Goal: Check status: Check status

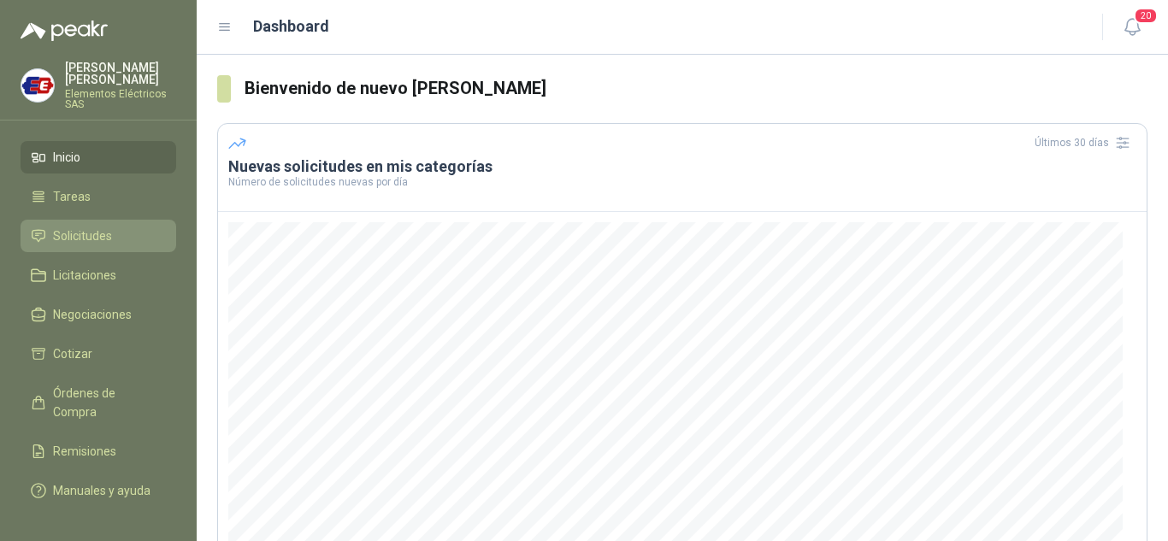
click at [86, 232] on span "Solicitudes" at bounding box center [82, 236] width 59 height 19
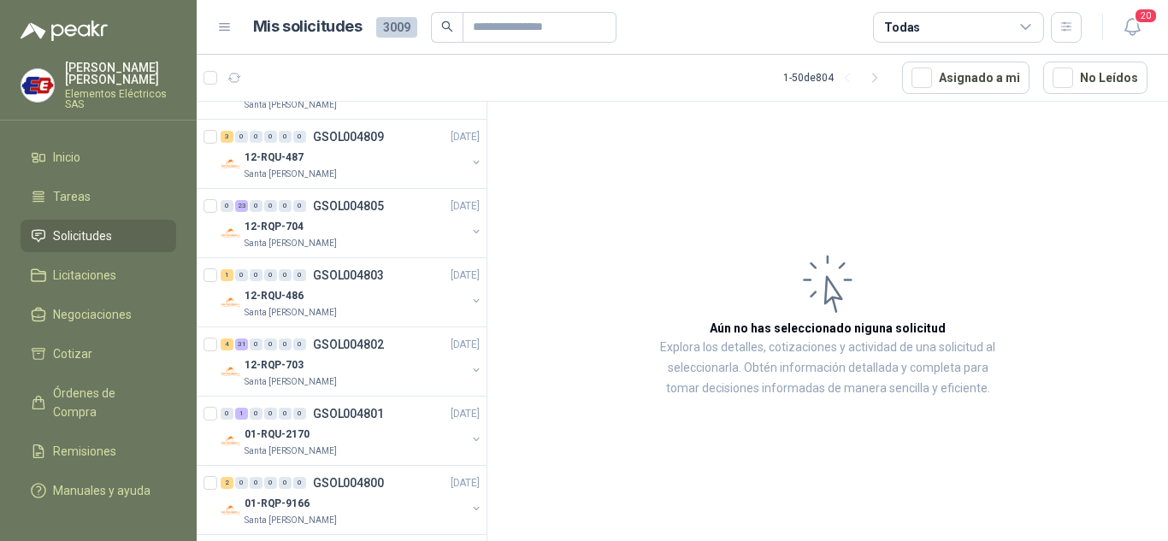
scroll to position [1624, 0]
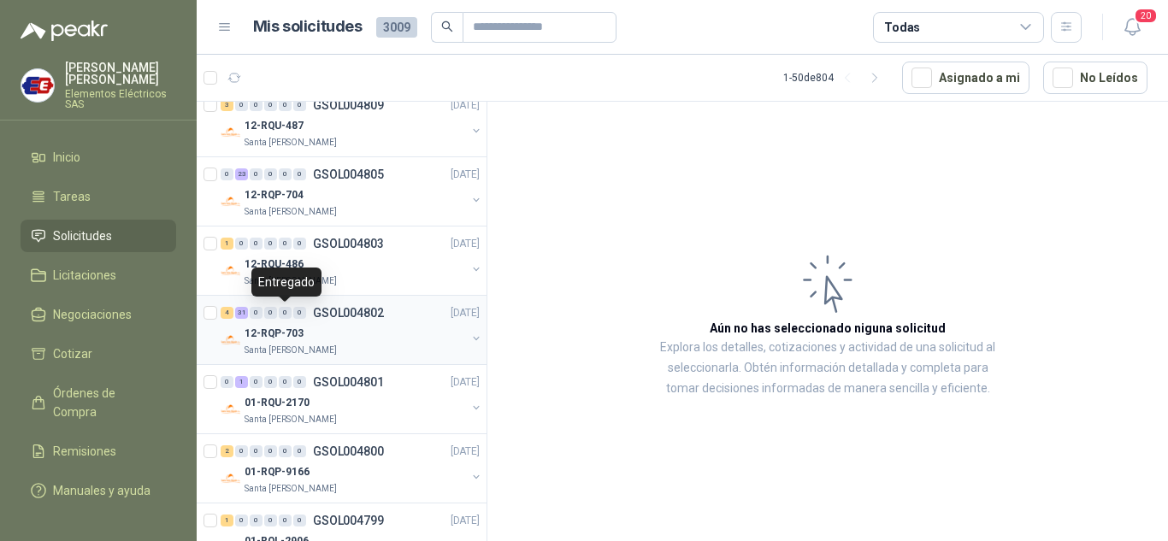
click at [286, 310] on div "0" at bounding box center [285, 313] width 13 height 12
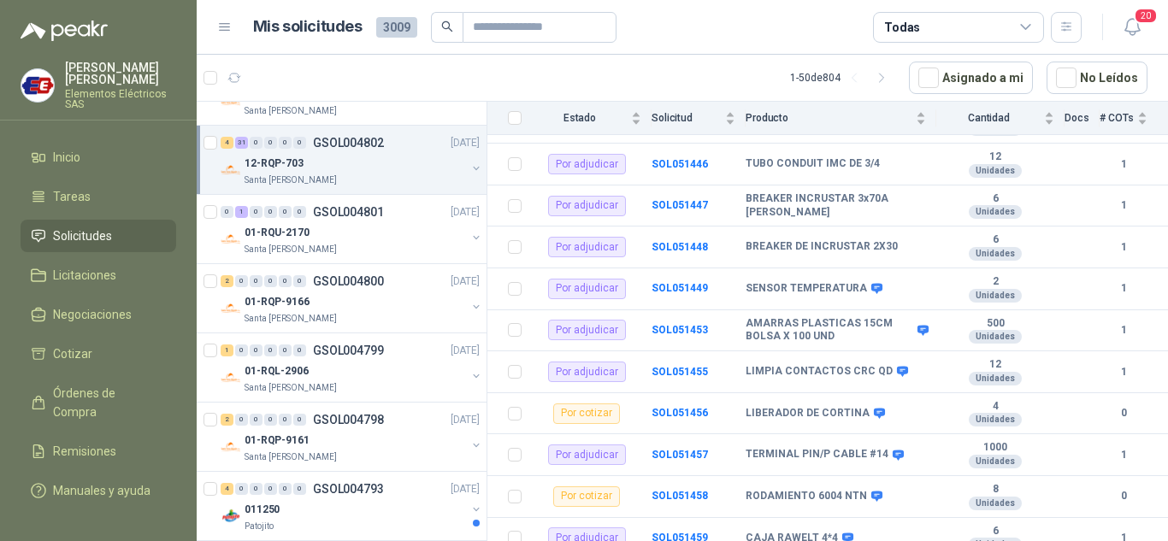
scroll to position [1795, 0]
click at [285, 289] on div "2 0 0 0 0 0 GSOL004800 [DATE]" at bounding box center [352, 280] width 262 height 21
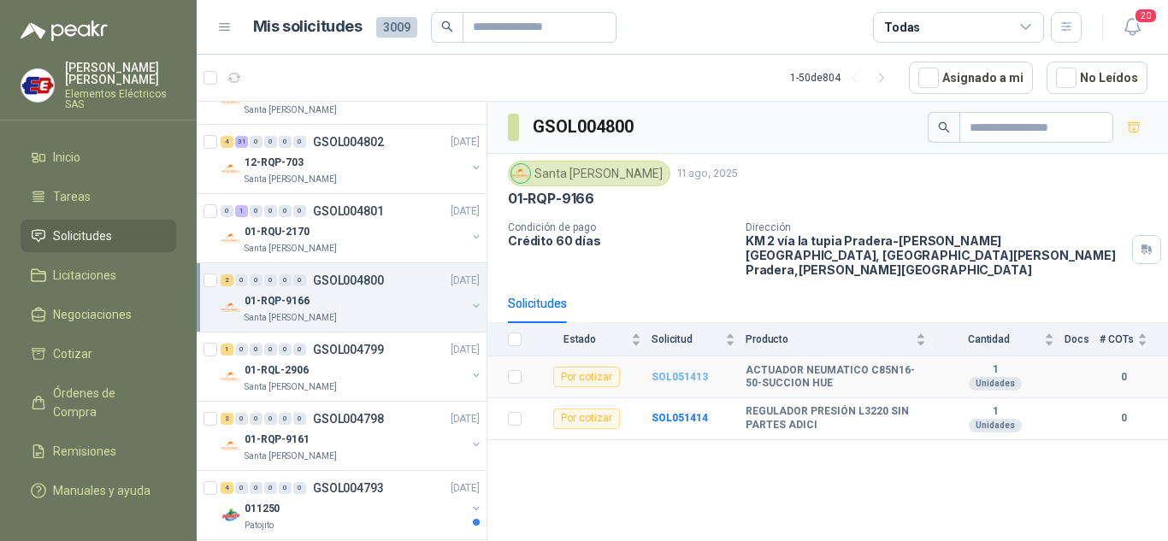
click at [663, 371] on b "SOL051413" at bounding box center [679, 377] width 56 height 12
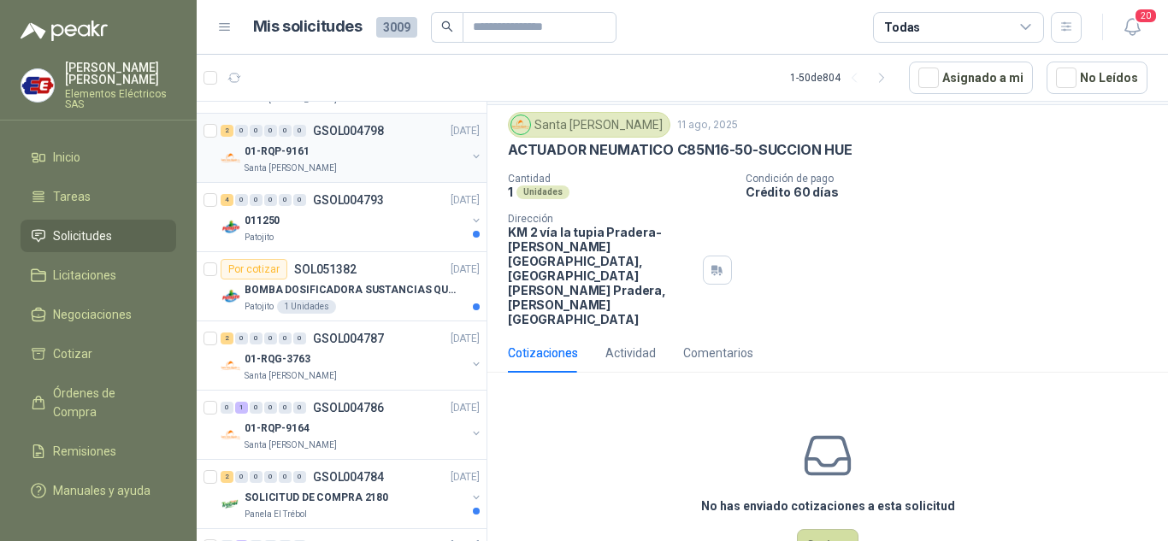
scroll to position [2223, 0]
click at [297, 289] on p "BOMBA DOSIFICADORA SUSTANCIAS QUIMICAS" at bounding box center [351, 289] width 213 height 16
